Goal: Use online tool/utility: Utilize a website feature to perform a specific function

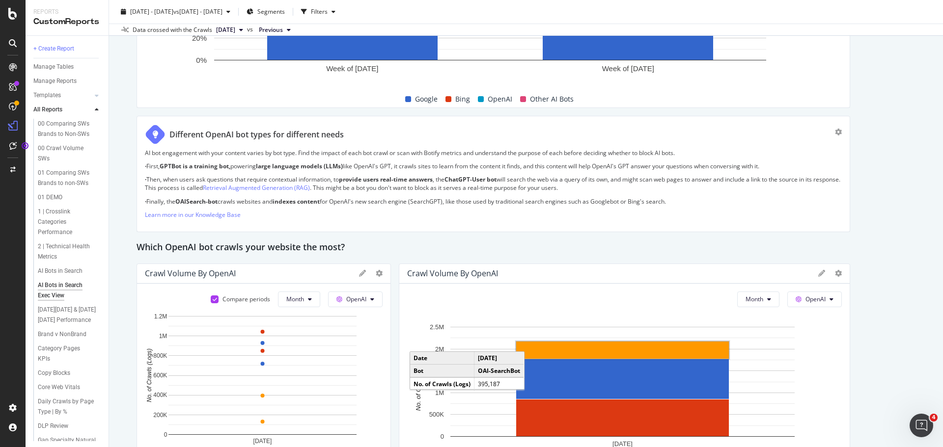
scroll to position [688, 0]
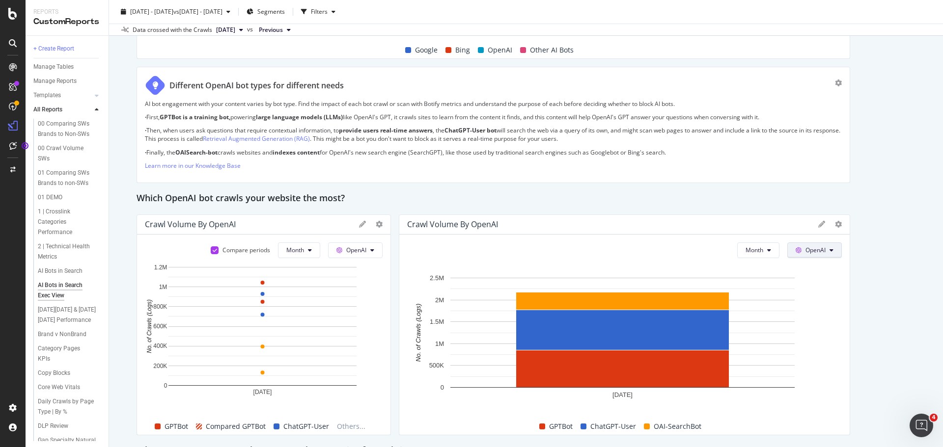
click at [796, 250] on icon at bounding box center [799, 251] width 6 height 6
click at [835, 226] on icon at bounding box center [838, 224] width 7 height 7
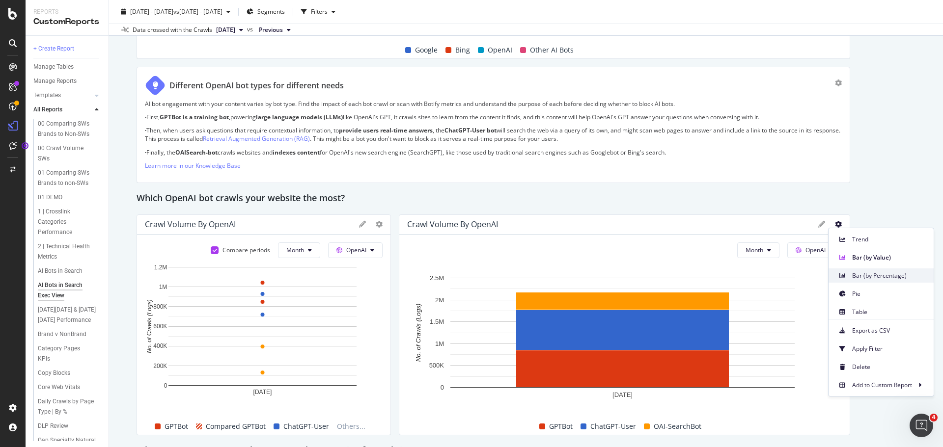
click at [862, 279] on span "Bar (by Percentage)" at bounding box center [889, 276] width 74 height 9
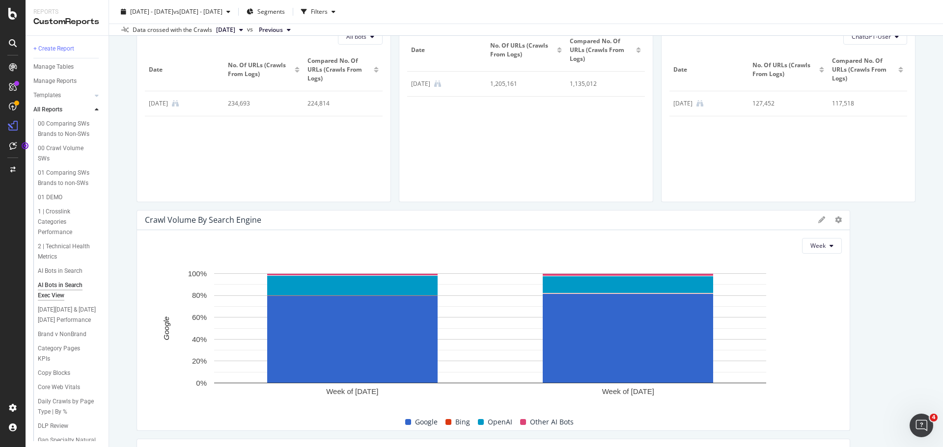
scroll to position [295, 0]
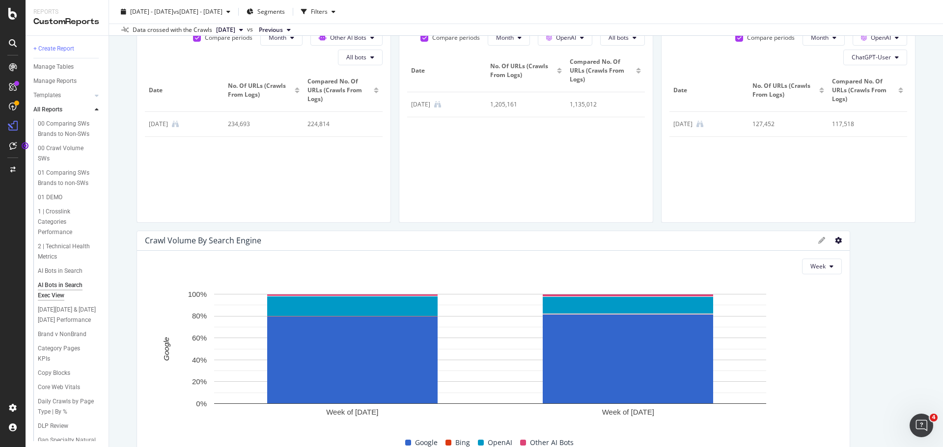
click at [835, 243] on icon at bounding box center [838, 240] width 7 height 7
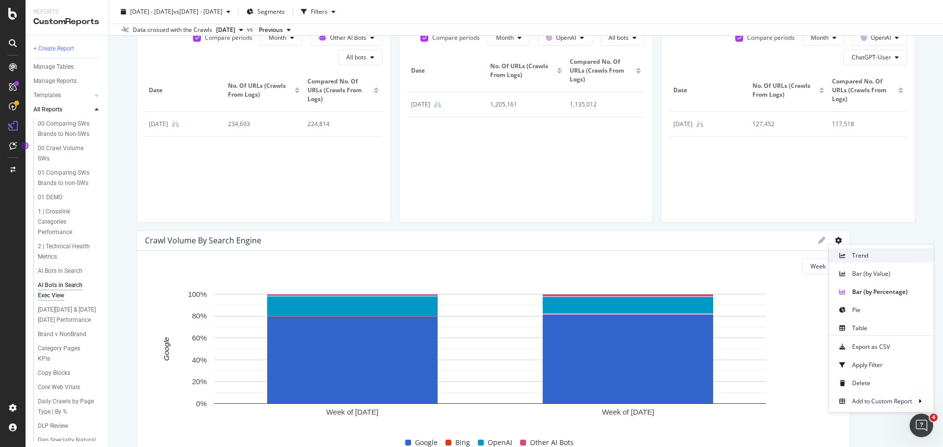
click at [856, 258] on span "Trend" at bounding box center [889, 255] width 74 height 9
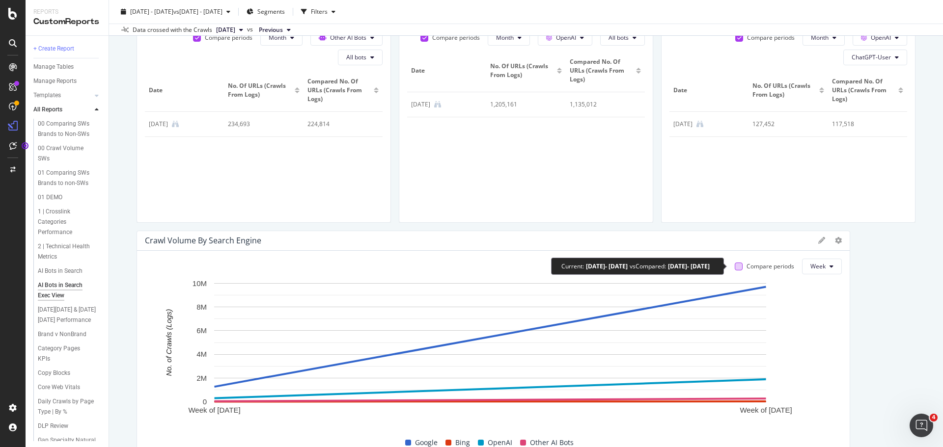
click at [735, 267] on div at bounding box center [739, 267] width 8 height 8
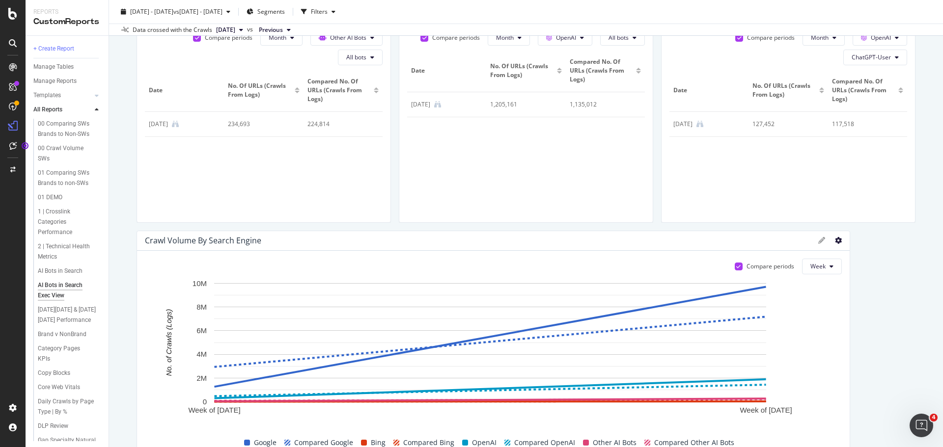
click at [835, 240] on icon at bounding box center [838, 240] width 7 height 7
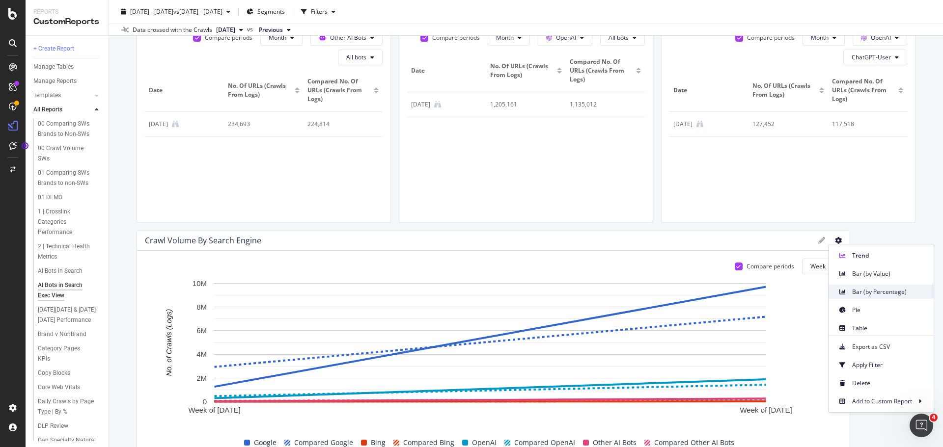
click at [856, 291] on span "Bar (by Percentage)" at bounding box center [889, 292] width 74 height 9
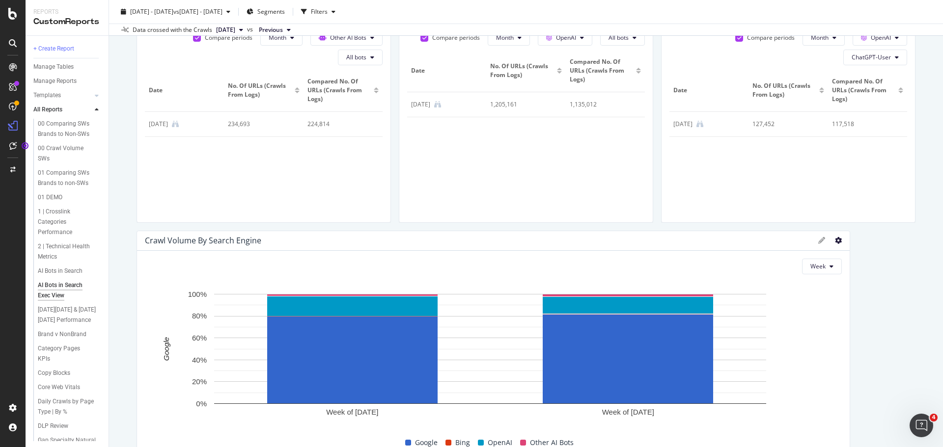
click at [835, 239] on icon at bounding box center [838, 240] width 7 height 7
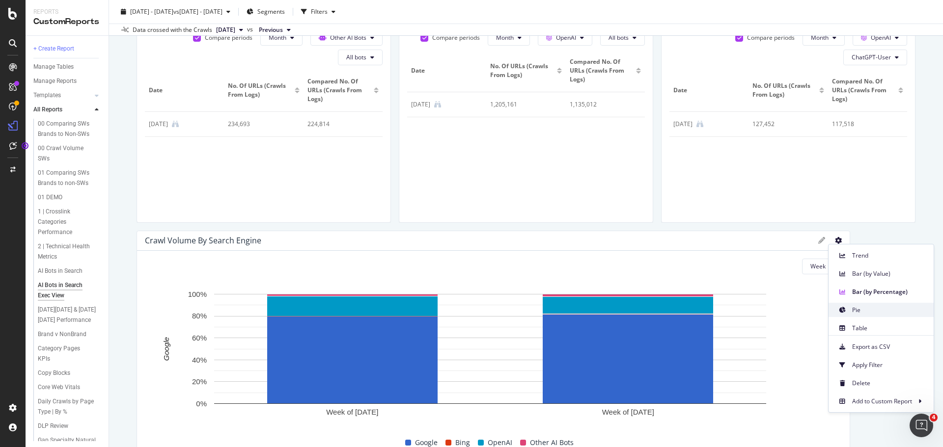
click at [859, 307] on span "Pie" at bounding box center [889, 310] width 74 height 9
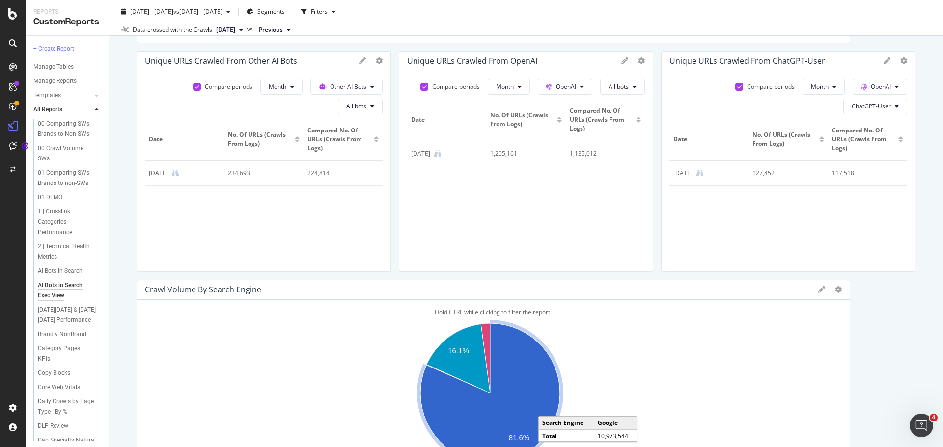
scroll to position [196, 0]
